Goal: Navigation & Orientation: Find specific page/section

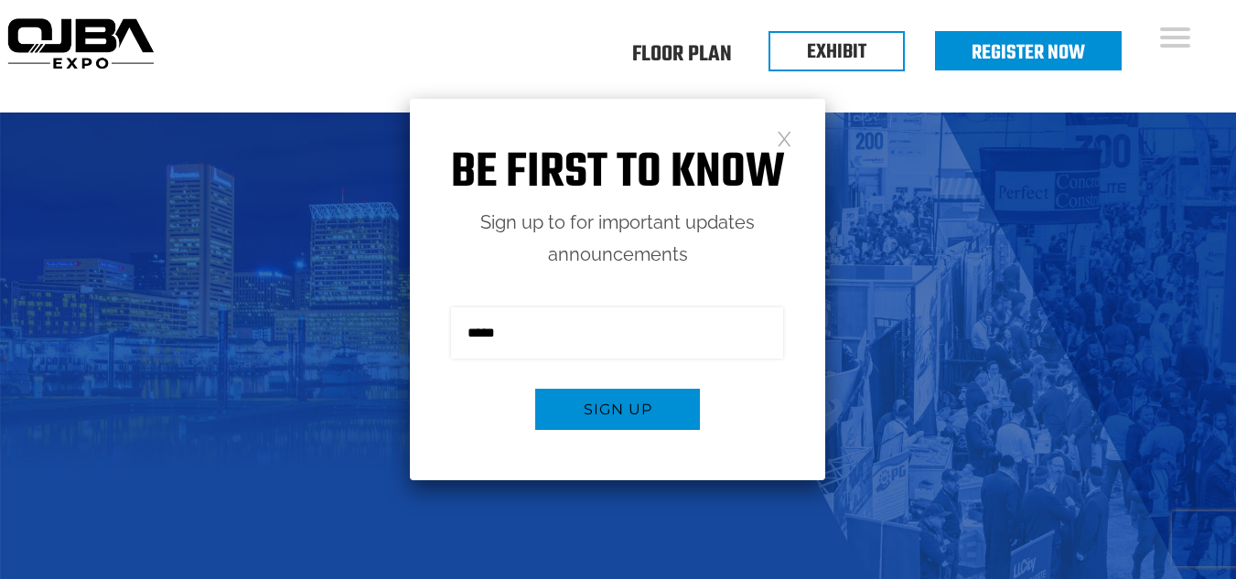
click at [789, 138] on link at bounding box center [785, 138] width 16 height 16
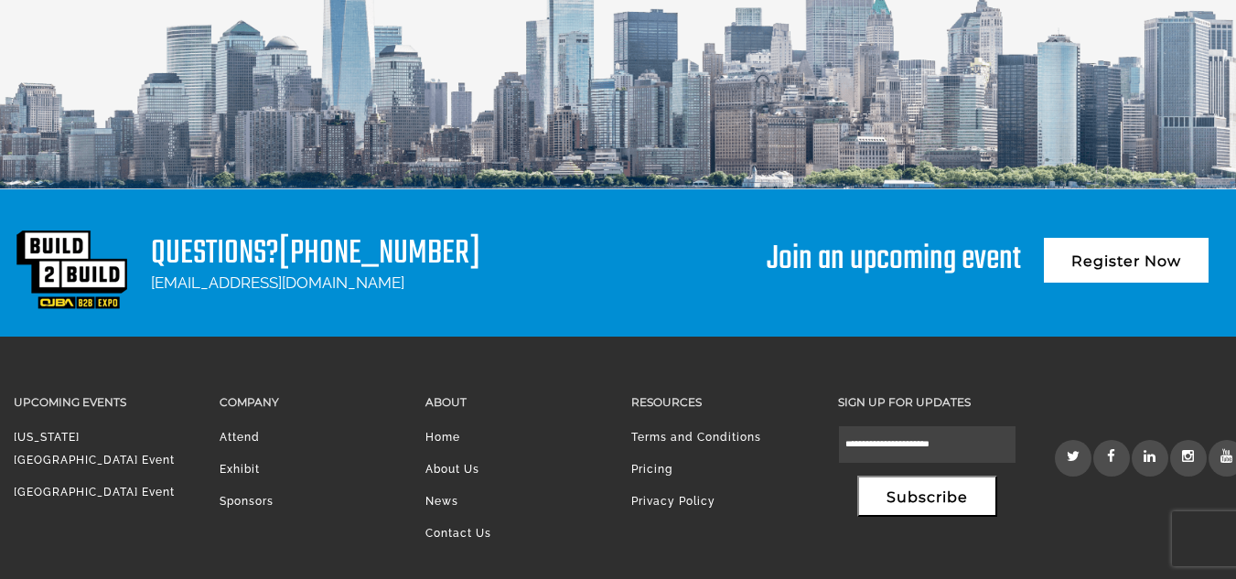
scroll to position [2567, 0]
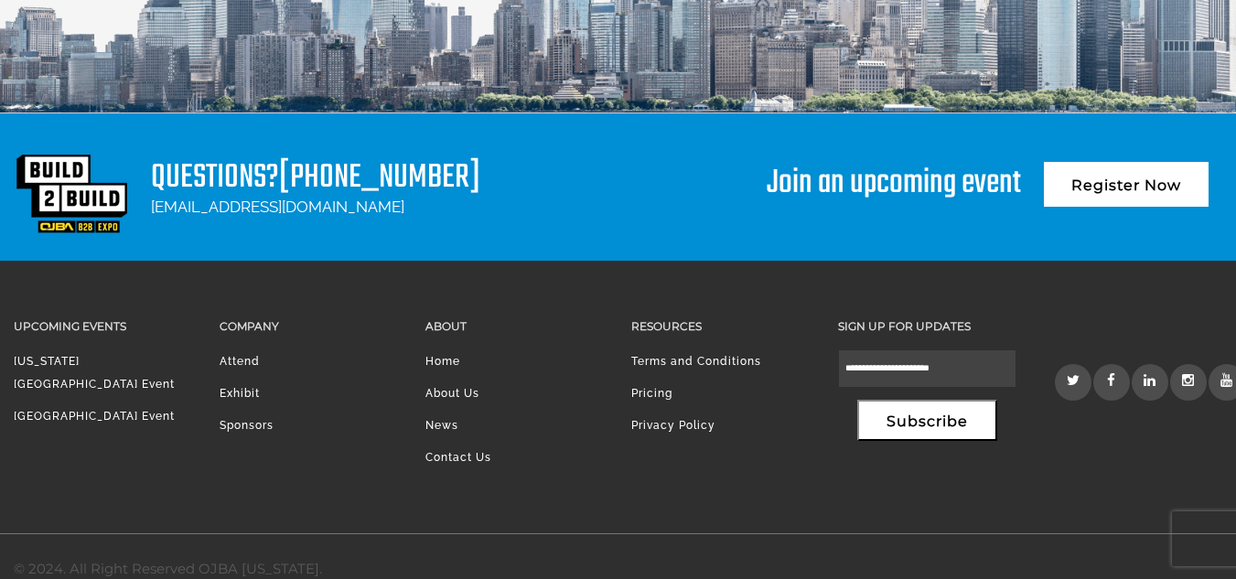
click at [232, 350] on li "Attend" at bounding box center [309, 366] width 178 height 32
click at [231, 382] on li "Exhibit" at bounding box center [309, 398] width 178 height 32
click at [239, 387] on link "Exhibit" at bounding box center [240, 393] width 40 height 13
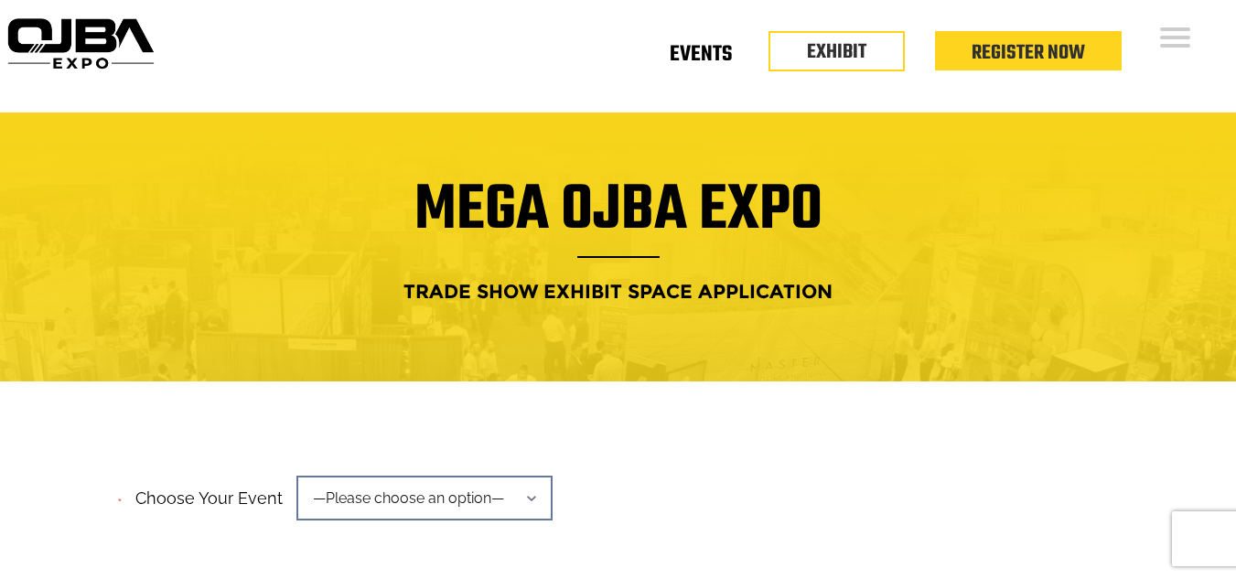
drag, startPoint x: 721, startPoint y: 30, endPoint x: 708, endPoint y: 40, distance: 16.3
click at [708, 40] on div "Floor Plan Floor Plan Events Floor Plan EXHIBIT Register Now" at bounding box center [698, 56] width 1075 height 113
click at [708, 48] on link "Events" at bounding box center [701, 51] width 62 height 6
click at [726, 48] on link "Events" at bounding box center [701, 51] width 62 height 6
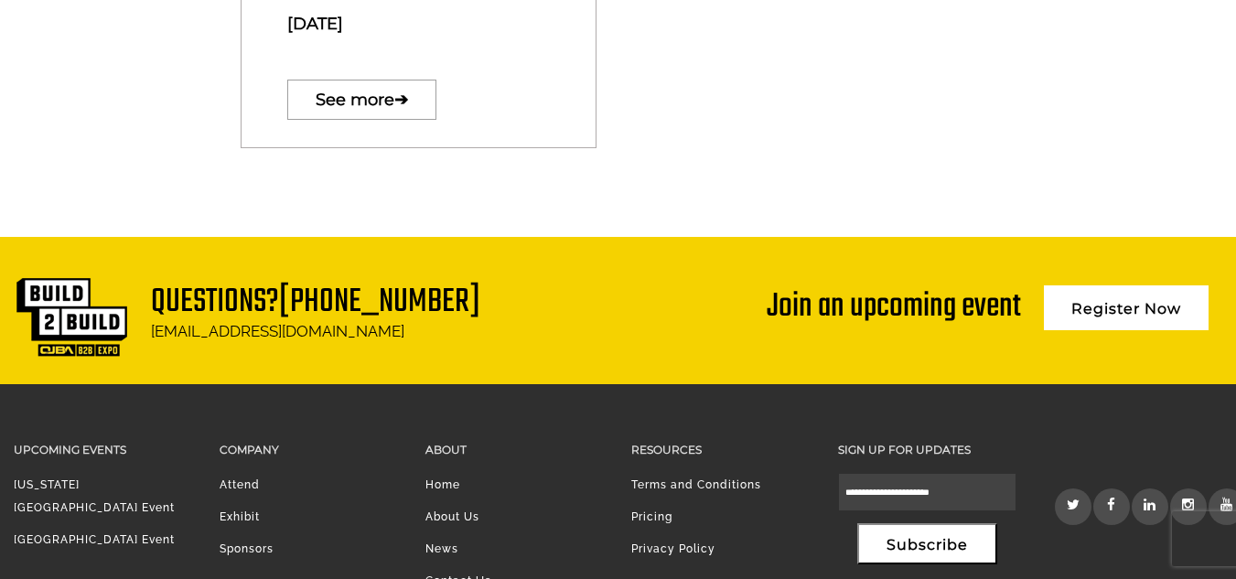
scroll to position [1582, 0]
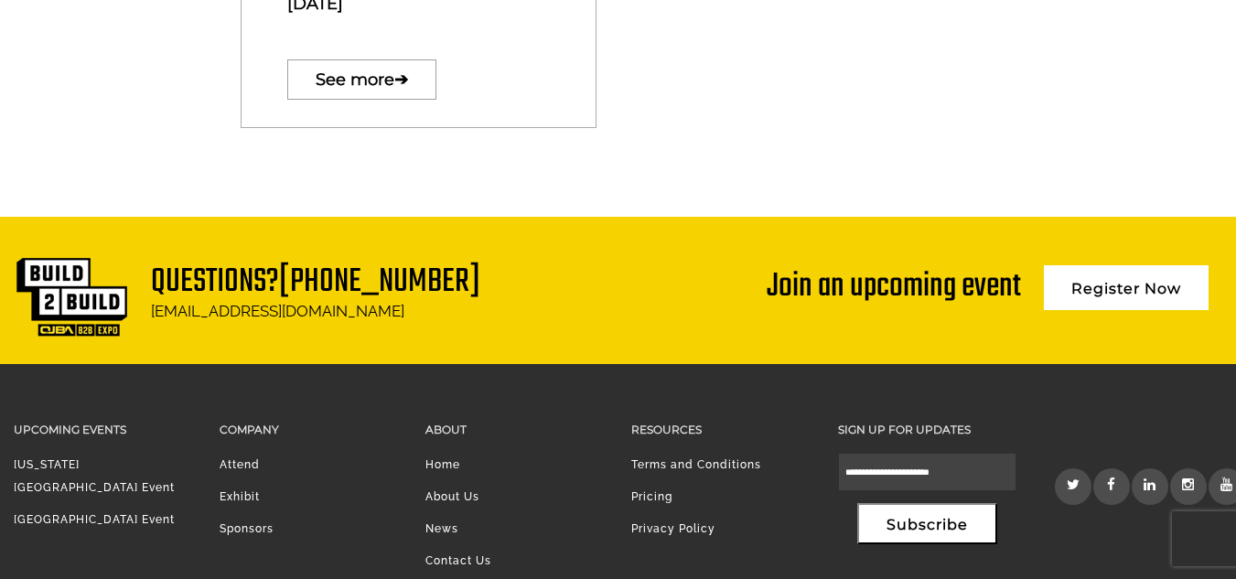
click at [453, 458] on link "Home" at bounding box center [442, 464] width 35 height 13
